Goal: Register for event/course

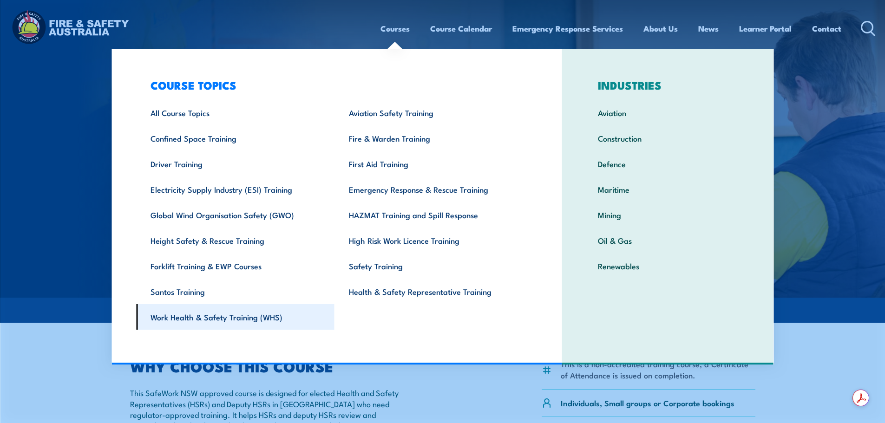
click at [193, 322] on link "Work Health & Safety Training (WHS)" at bounding box center [235, 317] width 198 height 26
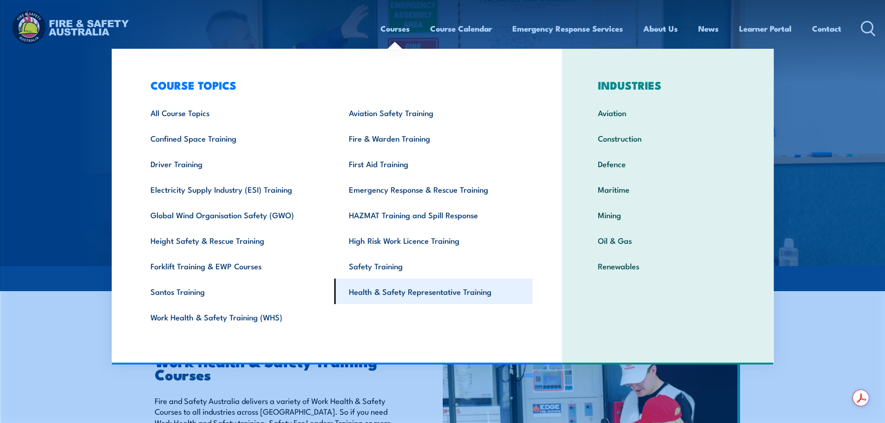
click at [396, 292] on link "Health & Safety Representative Training" at bounding box center [434, 292] width 198 height 26
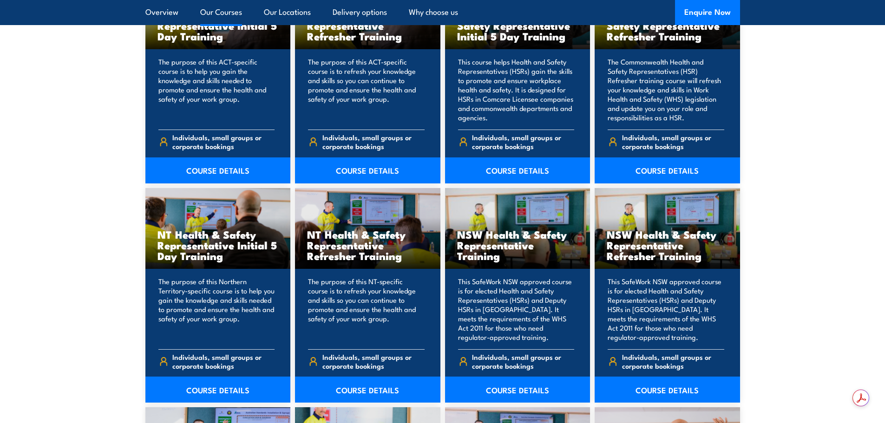
scroll to position [837, 0]
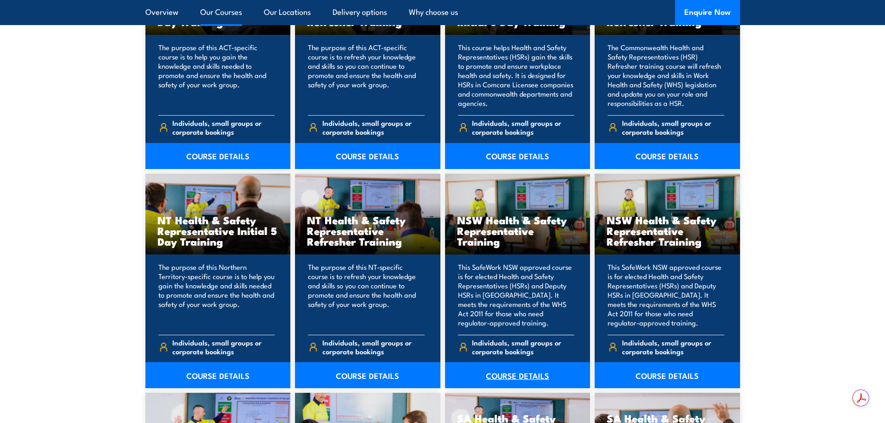
click at [505, 377] on link "COURSE DETAILS" at bounding box center [517, 375] width 145 height 26
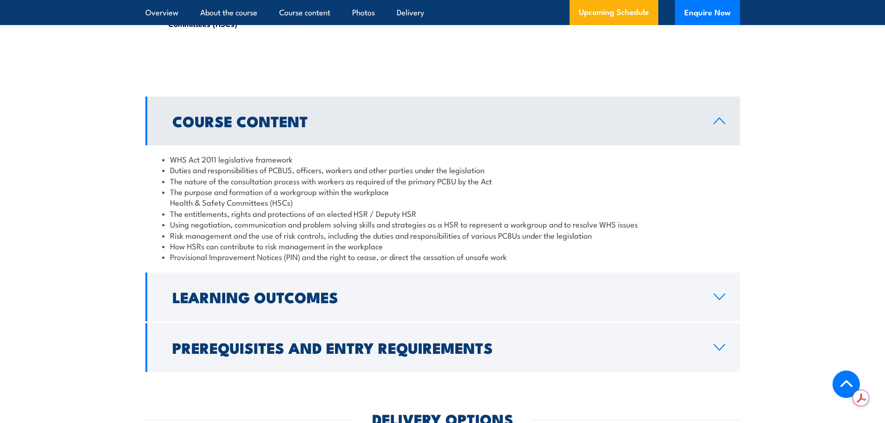
scroll to position [976, 0]
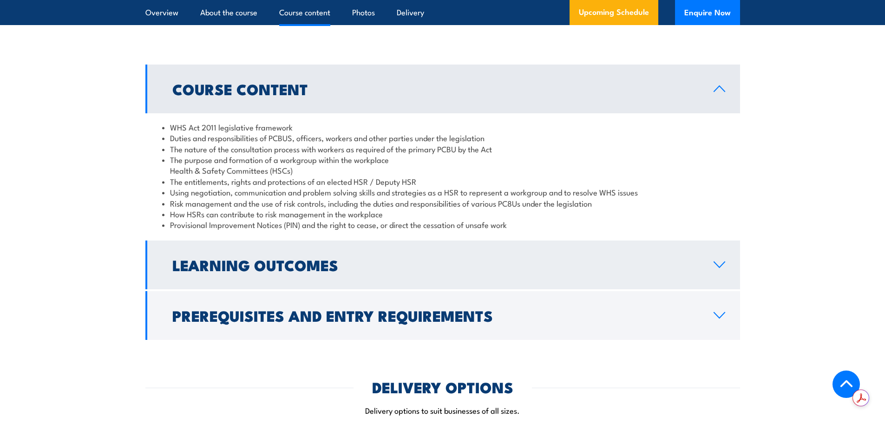
click at [348, 285] on link "Learning Outcomes" at bounding box center [442, 265] width 595 height 49
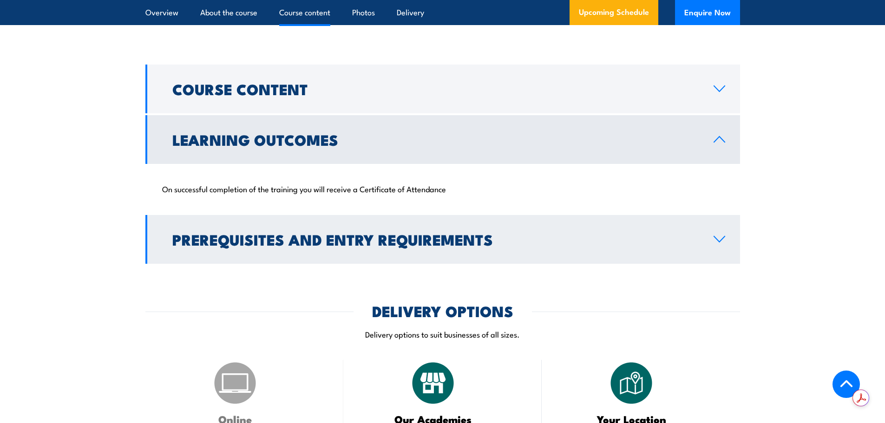
click at [346, 246] on h2 "Prerequisites and Entry Requirements" at bounding box center [435, 239] width 527 height 13
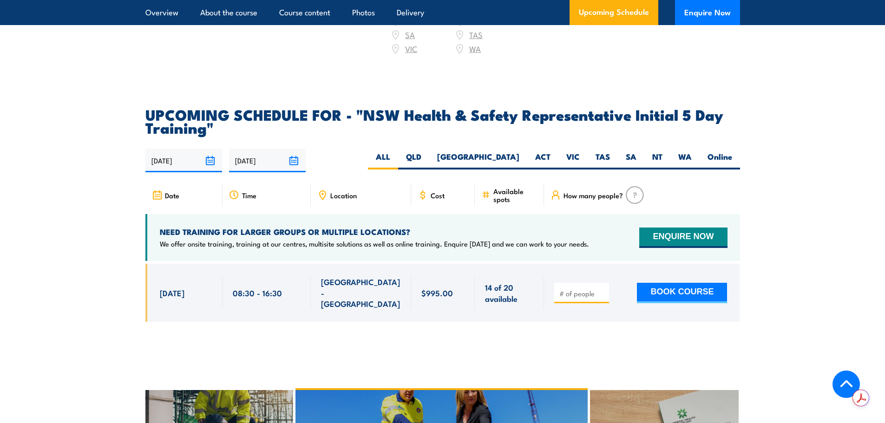
scroll to position [1627, 0]
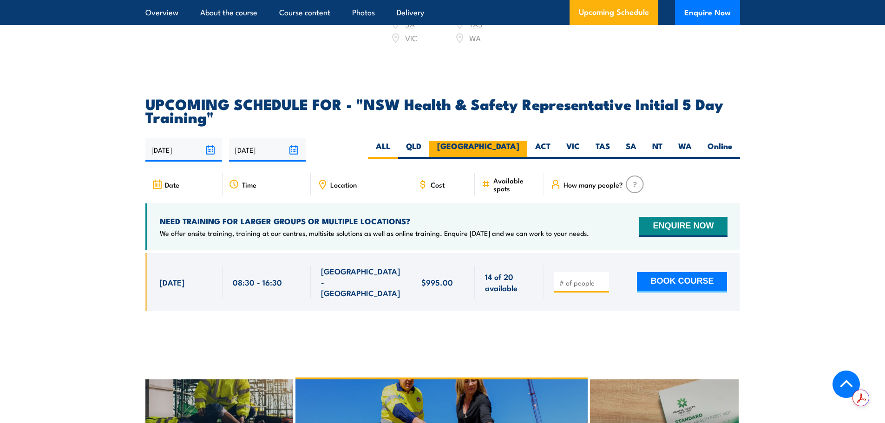
click at [516, 144] on label "NSW" at bounding box center [478, 150] width 98 height 18
click at [520, 144] on input "NSW" at bounding box center [523, 144] width 6 height 6
radio input "true"
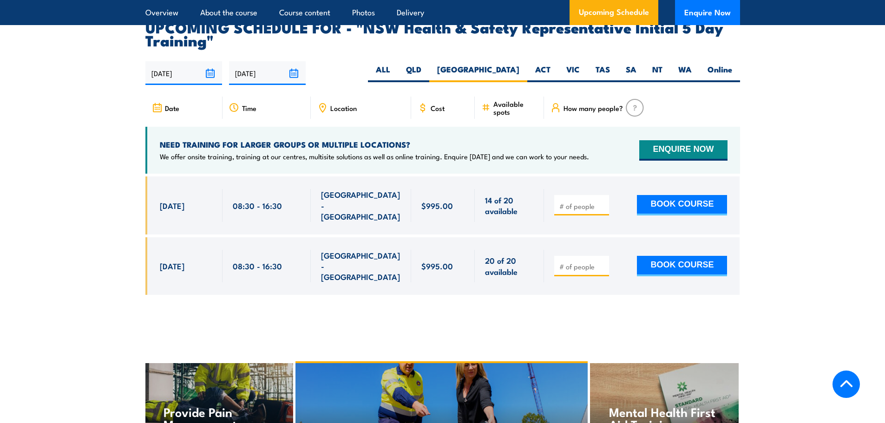
scroll to position [1726, 0]
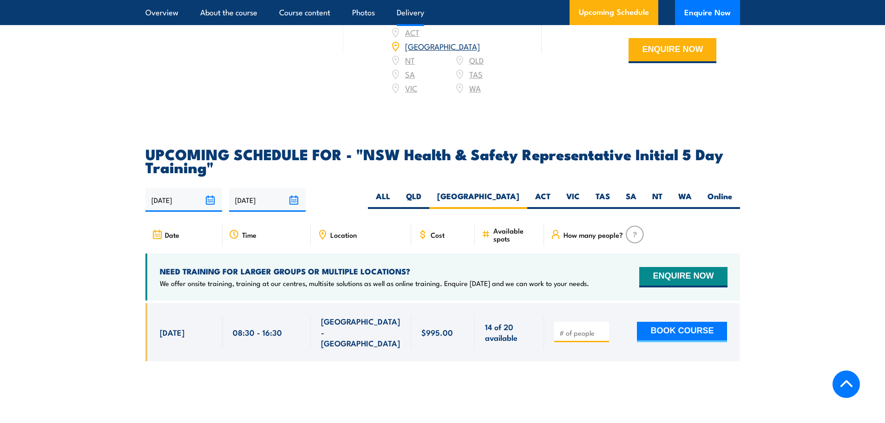
scroll to position [1627, 0]
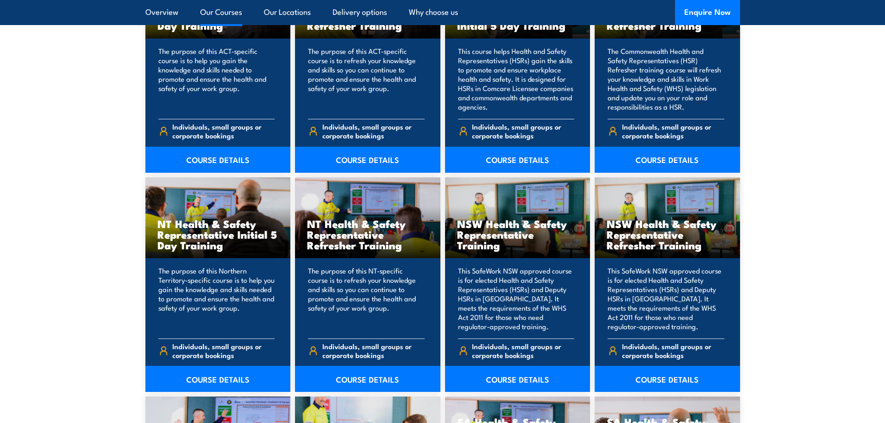
scroll to position [837, 0]
